Goal: Check status: Check status

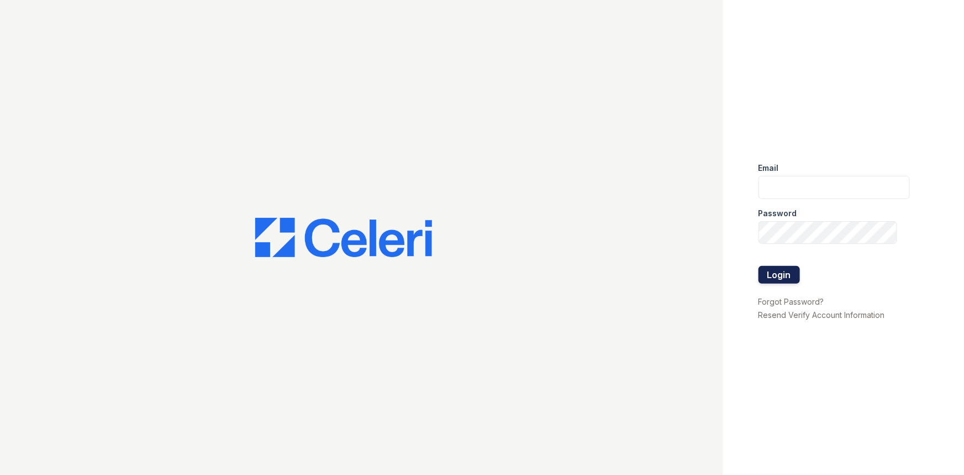
type input "rsingleton@trinity-pm.com"
click at [772, 277] on button "Login" at bounding box center [779, 275] width 41 height 18
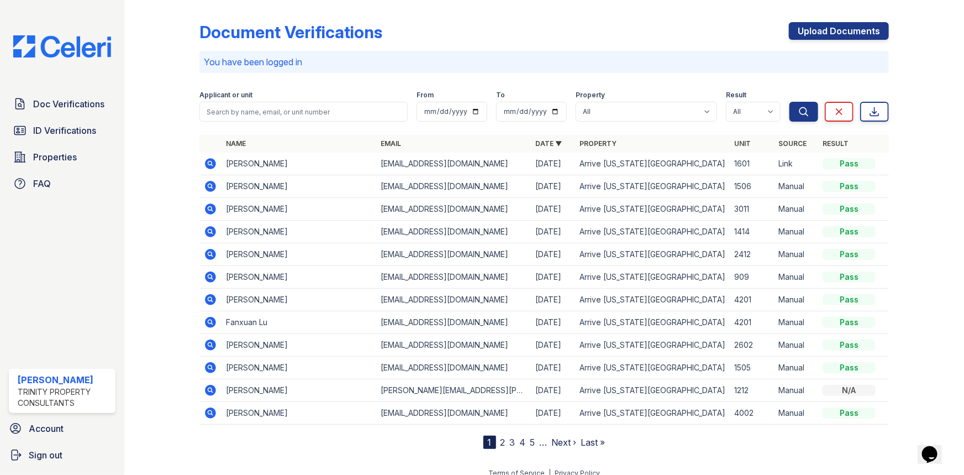
click at [205, 156] on td at bounding box center [210, 163] width 22 height 23
click at [207, 160] on icon at bounding box center [210, 163] width 11 height 11
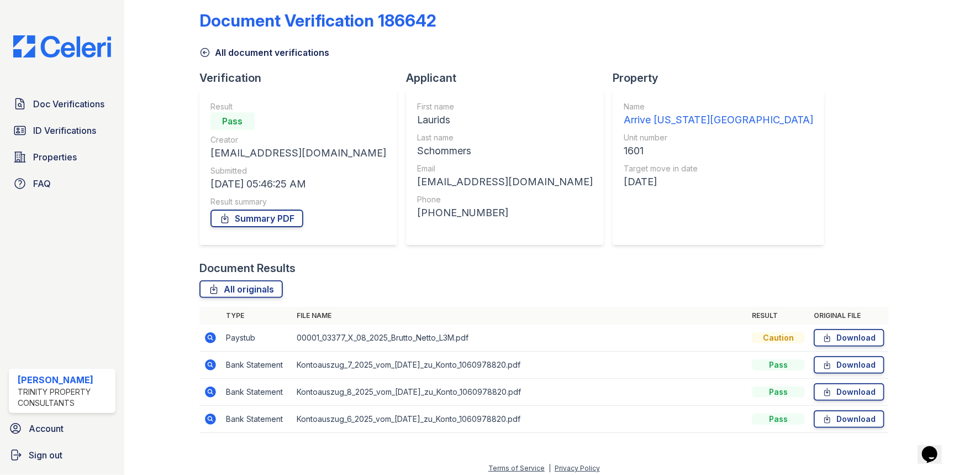
scroll to position [18, 0]
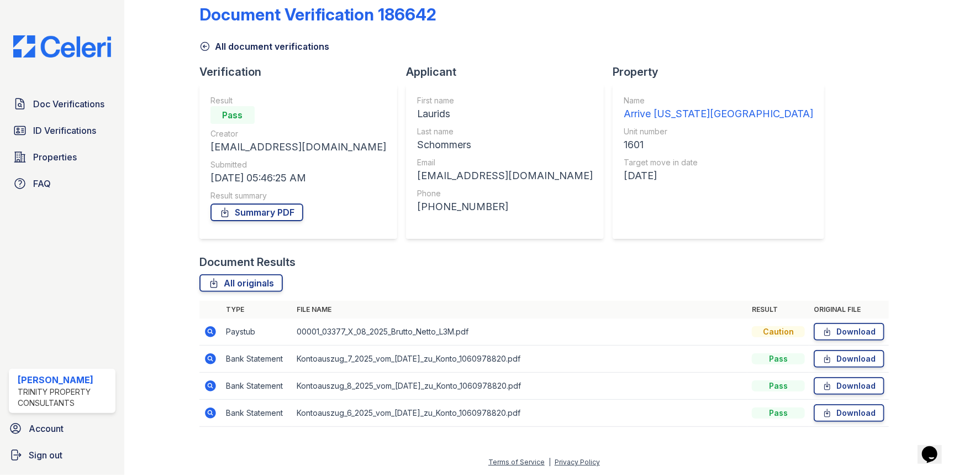
click at [211, 364] on icon at bounding box center [210, 358] width 13 height 13
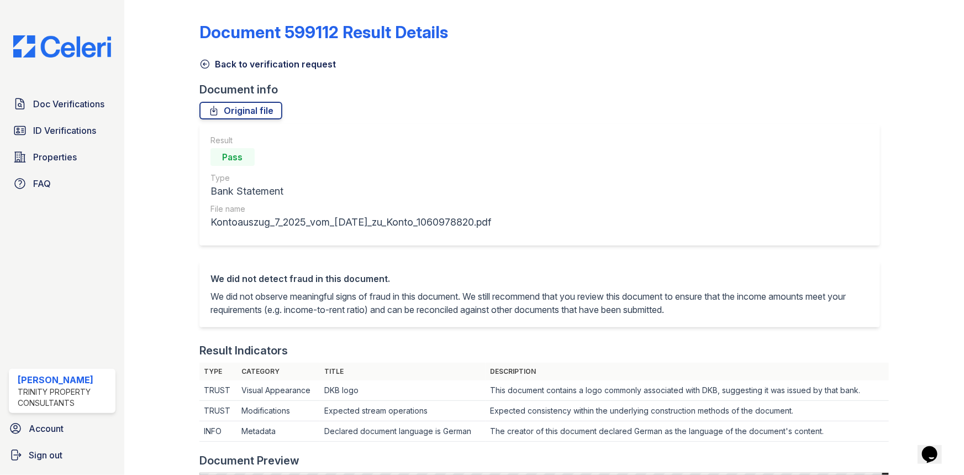
click at [203, 66] on icon at bounding box center [204, 64] width 11 height 11
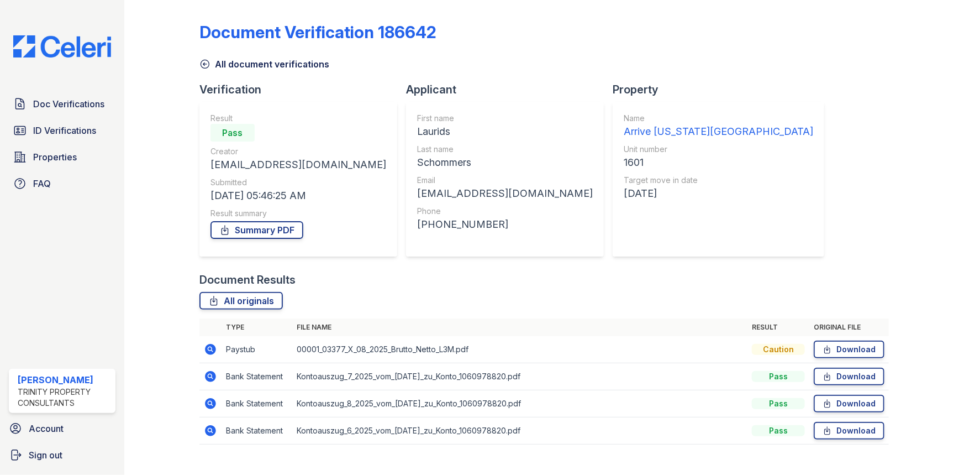
scroll to position [18, 0]
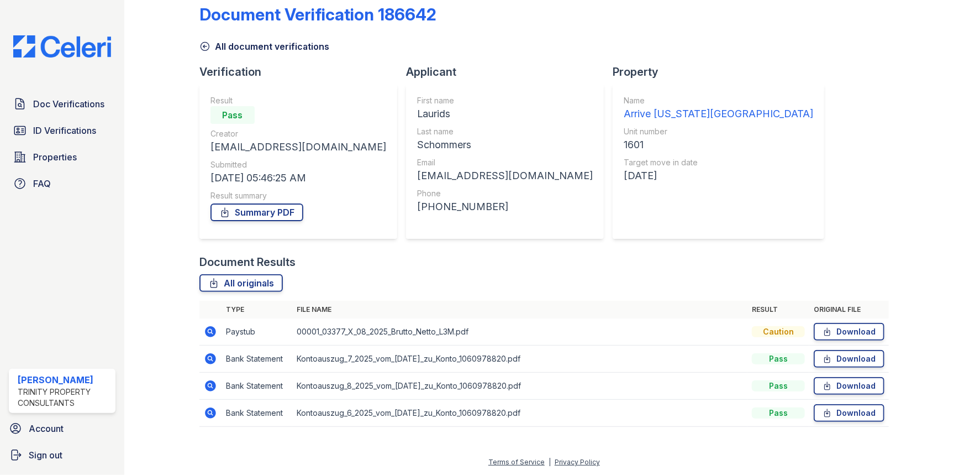
click at [207, 356] on icon at bounding box center [210, 358] width 13 height 13
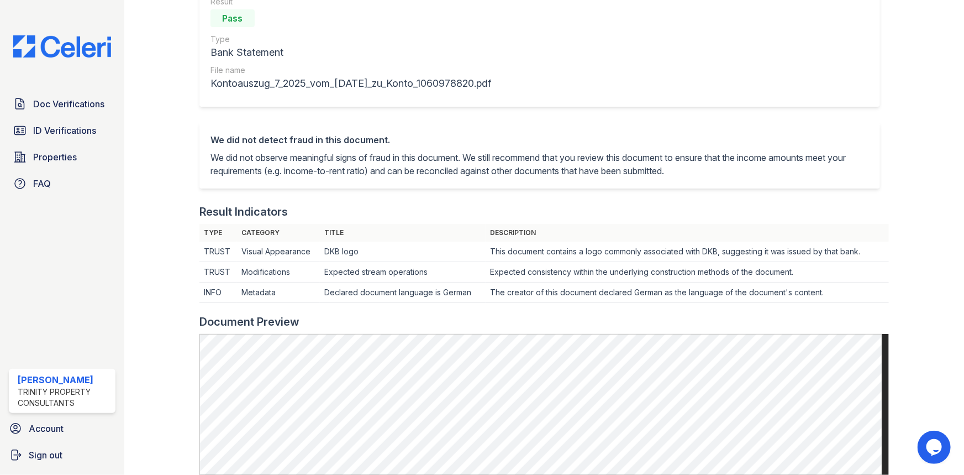
scroll to position [50, 0]
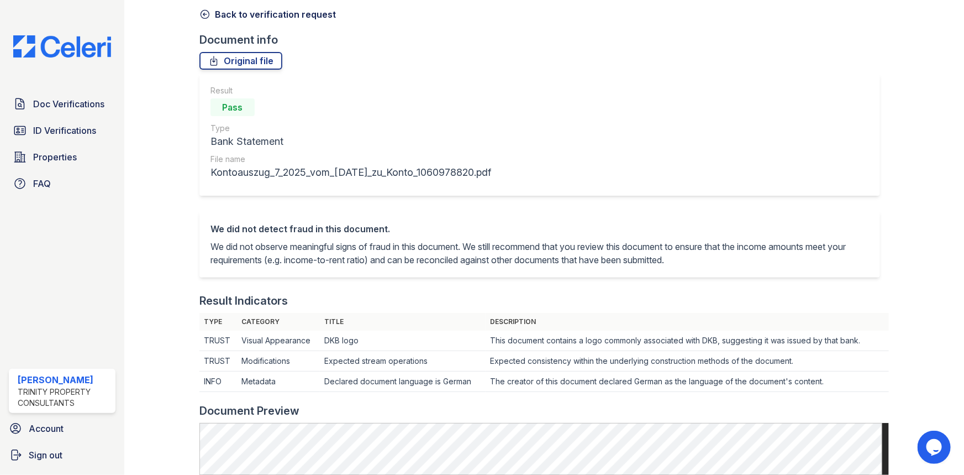
click at [198, 11] on div at bounding box center [170, 426] width 57 height 943
click at [202, 13] on icon at bounding box center [204, 14] width 11 height 11
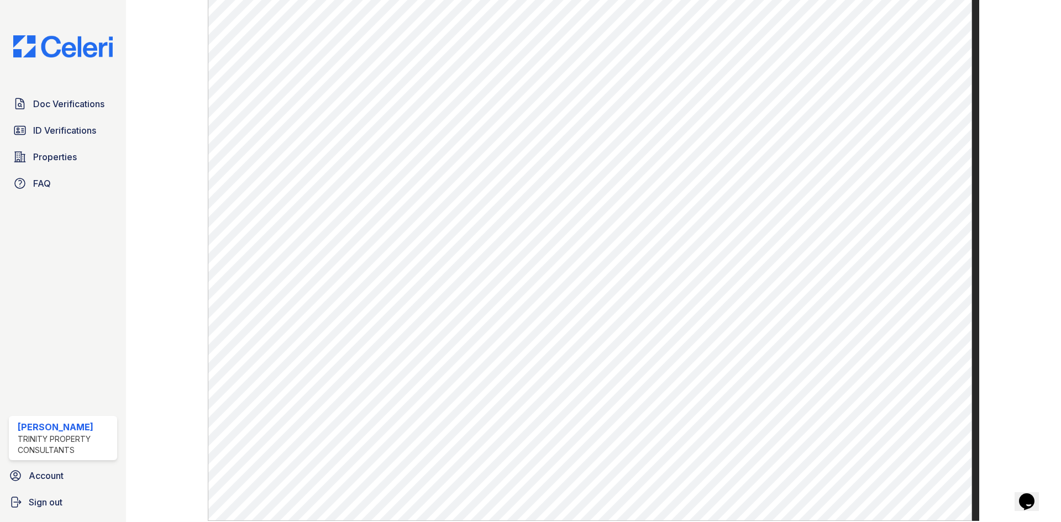
scroll to position [460, 0]
